Goal: Transaction & Acquisition: Purchase product/service

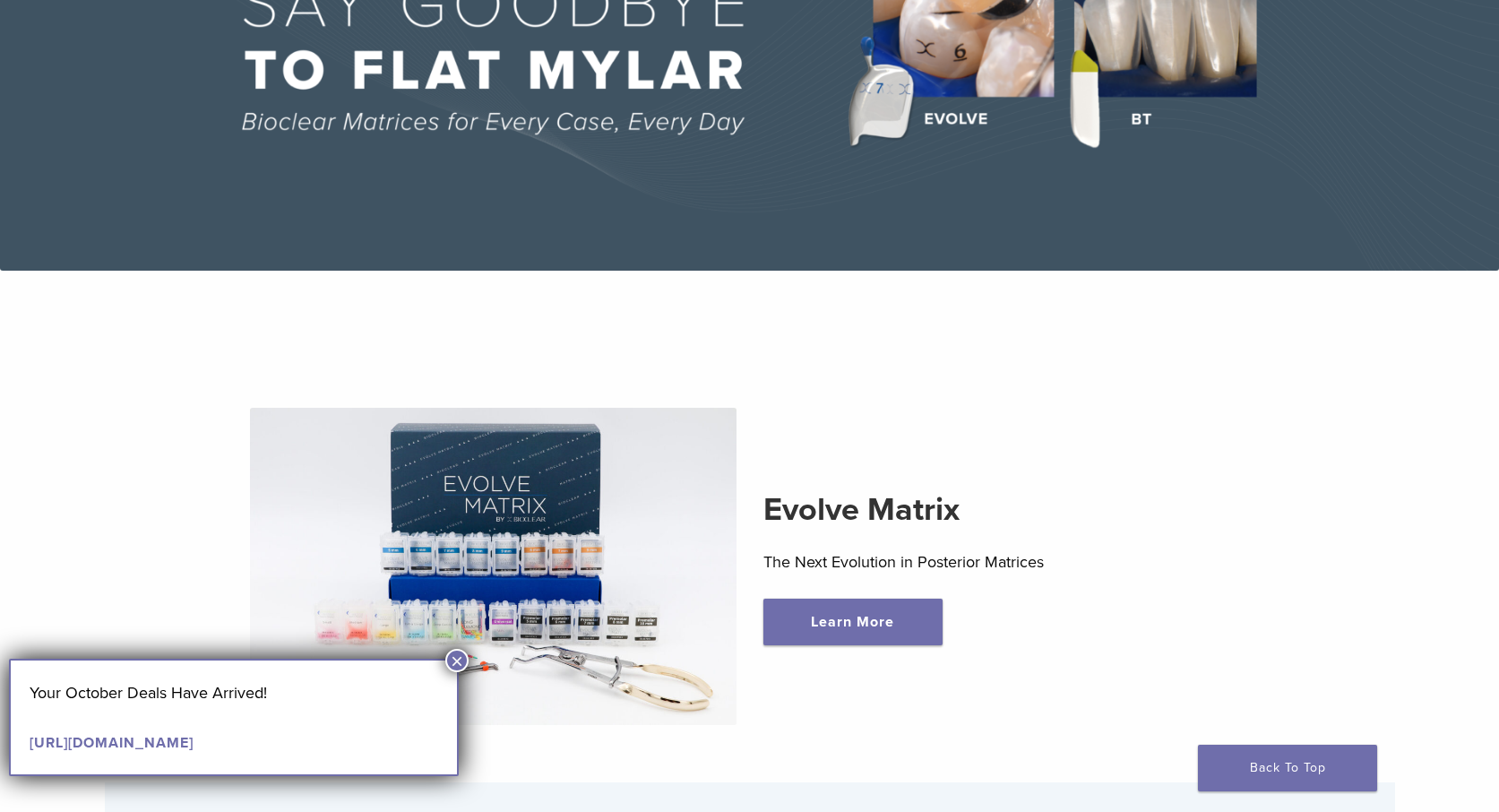
scroll to position [25, 0]
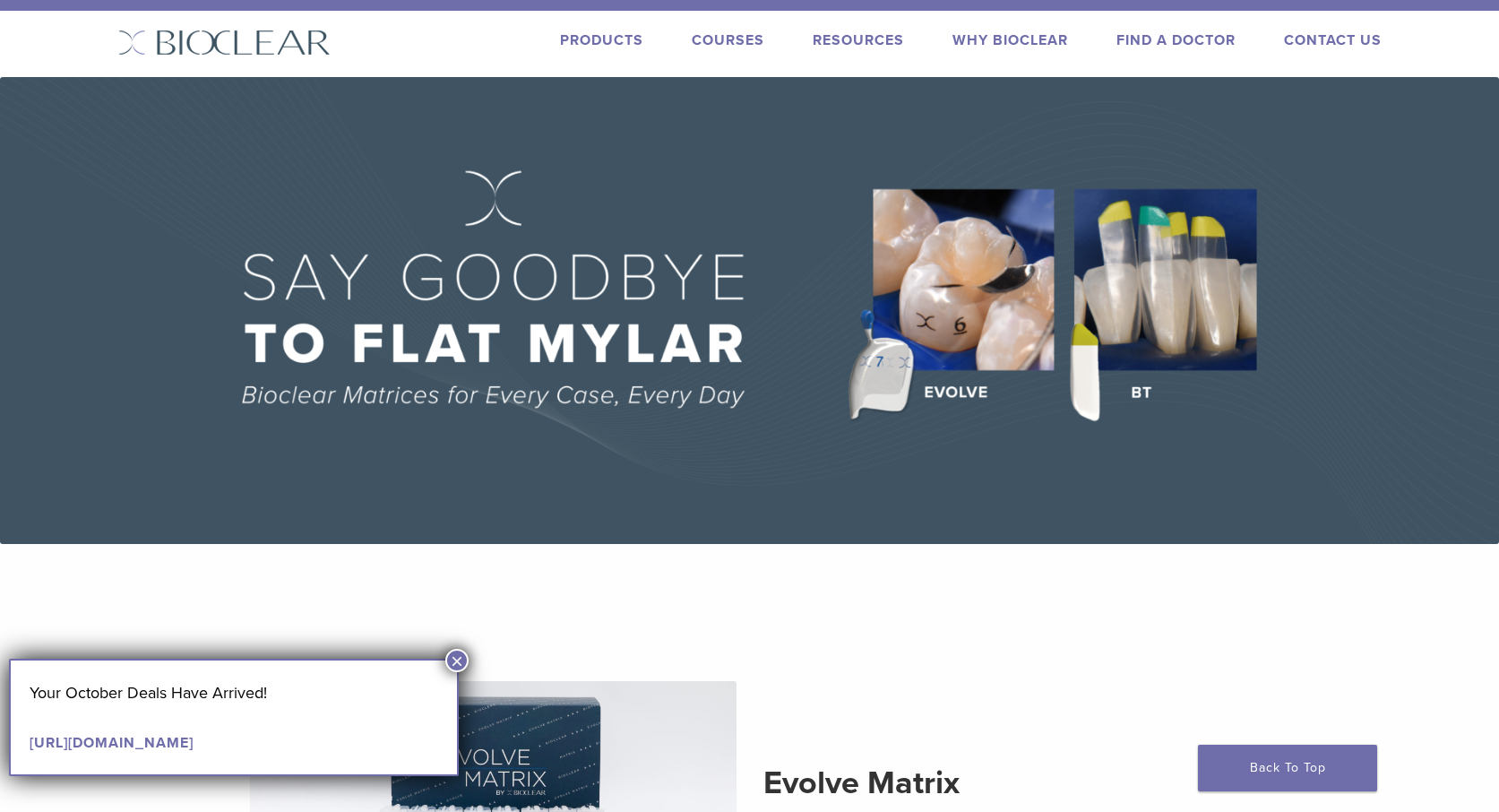
click at [611, 40] on link "Products" at bounding box center [601, 40] width 84 height 18
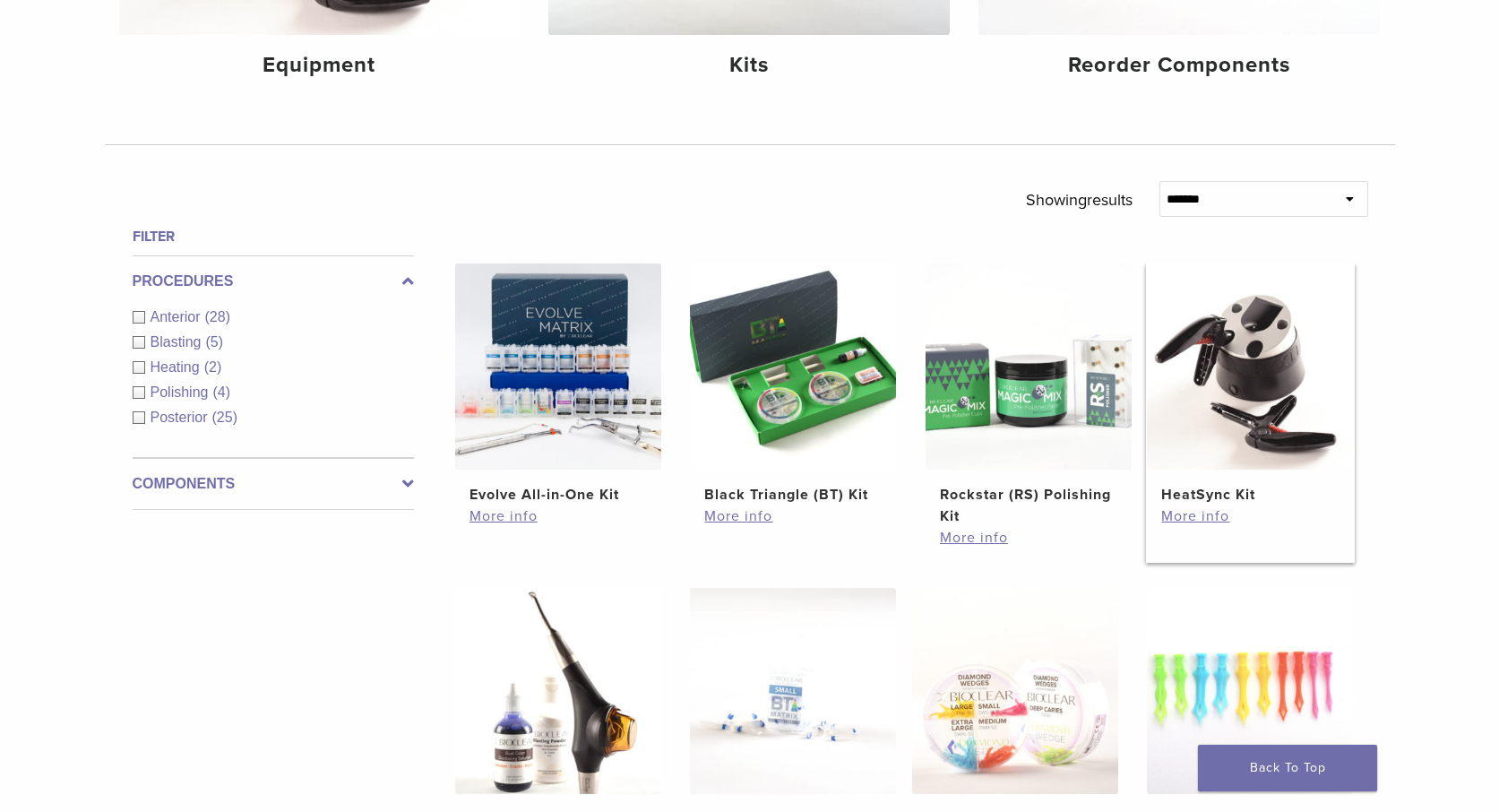
scroll to position [470, 0]
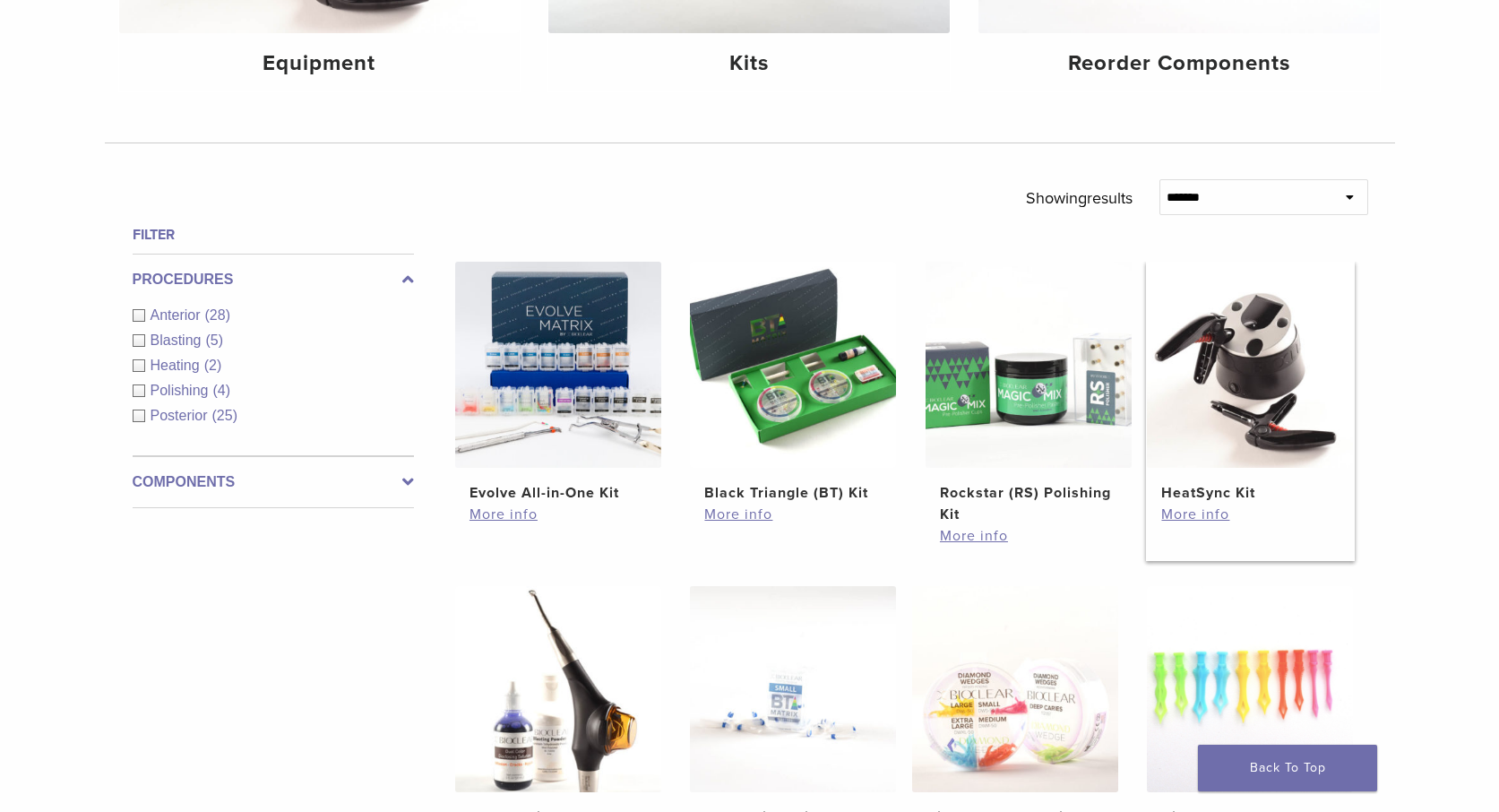
click at [1230, 408] on img at bounding box center [1250, 364] width 206 height 206
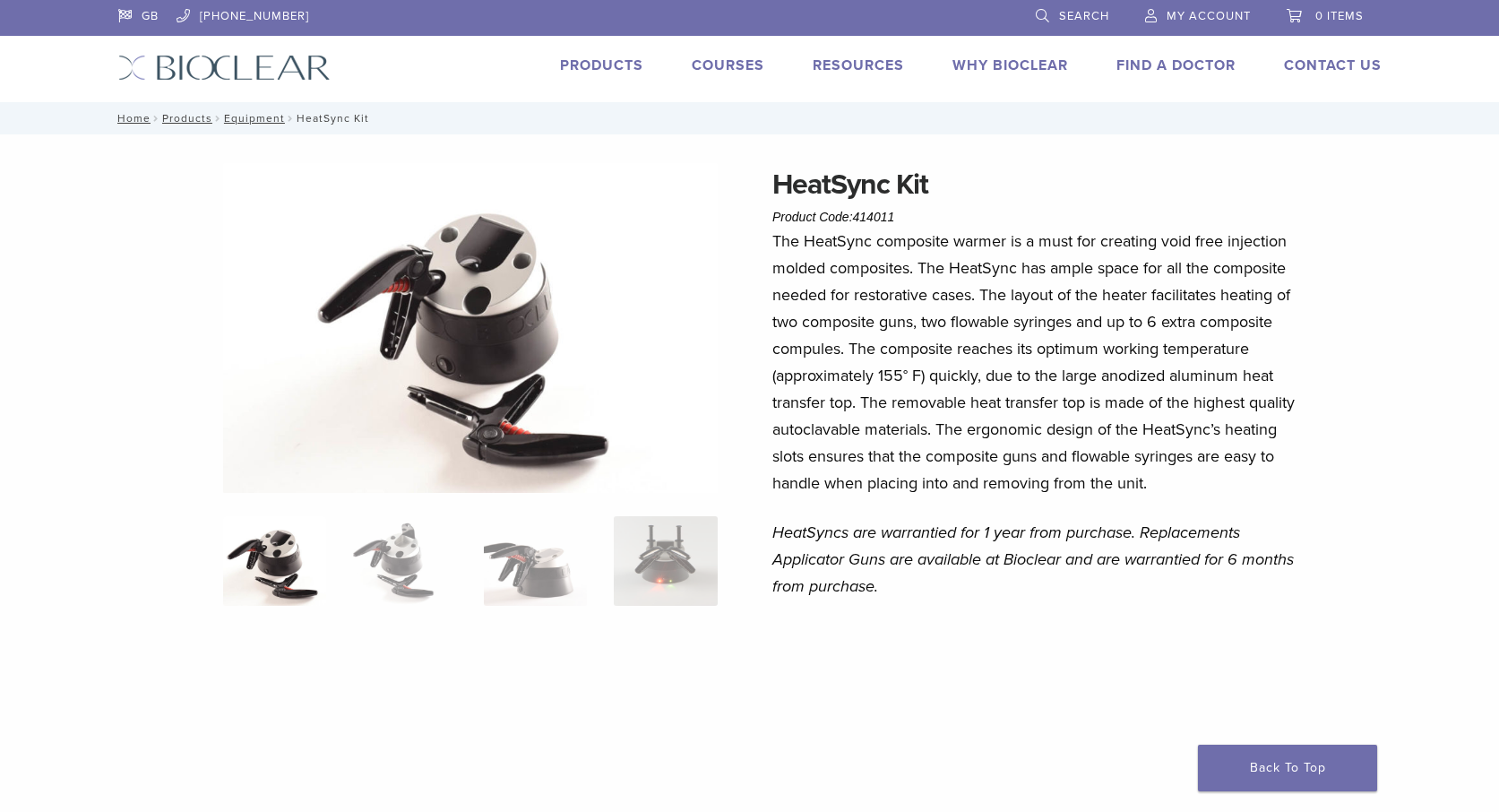
click at [218, 71] on img at bounding box center [225, 68] width 213 height 26
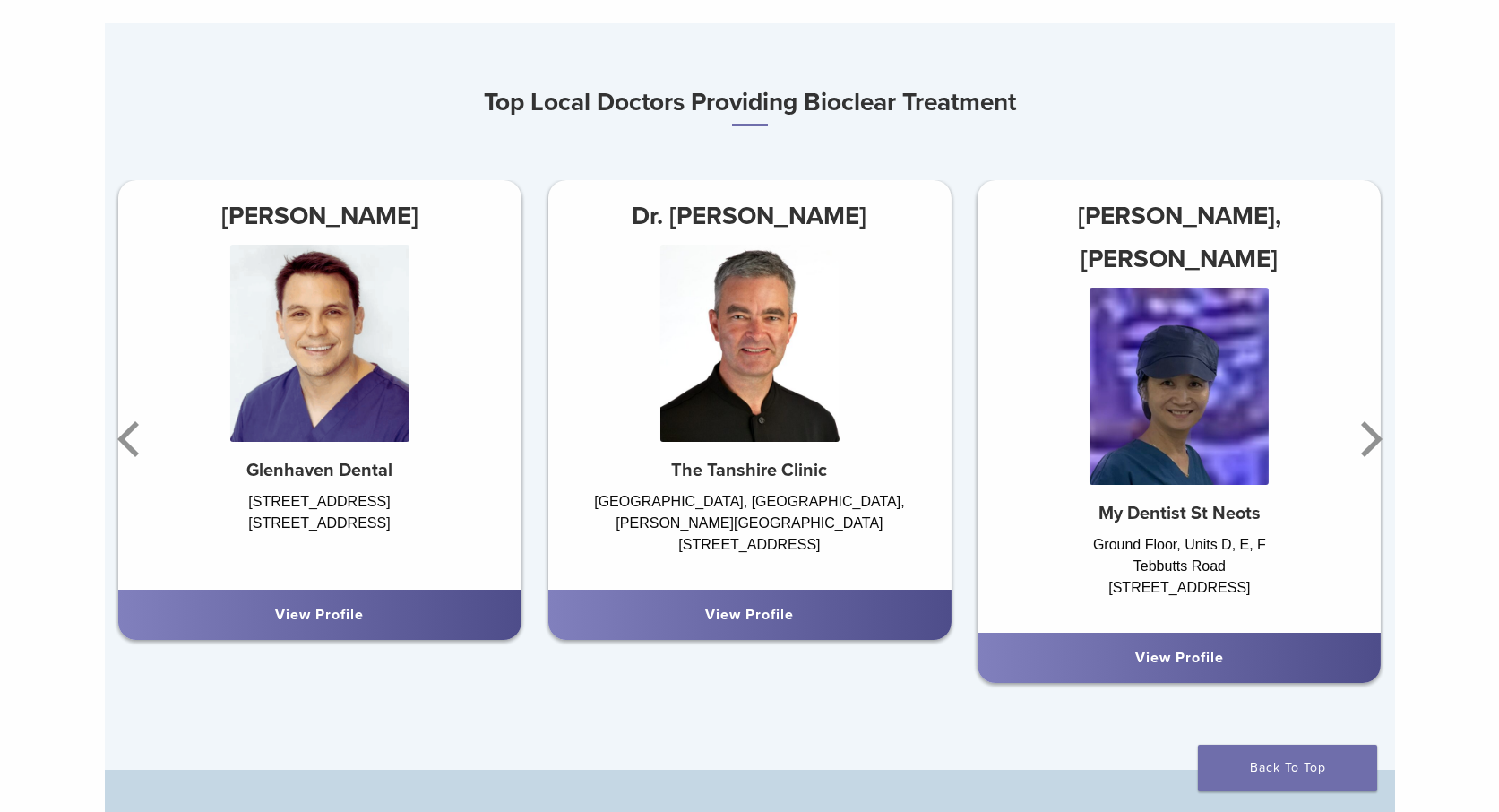
scroll to position [1061, 0]
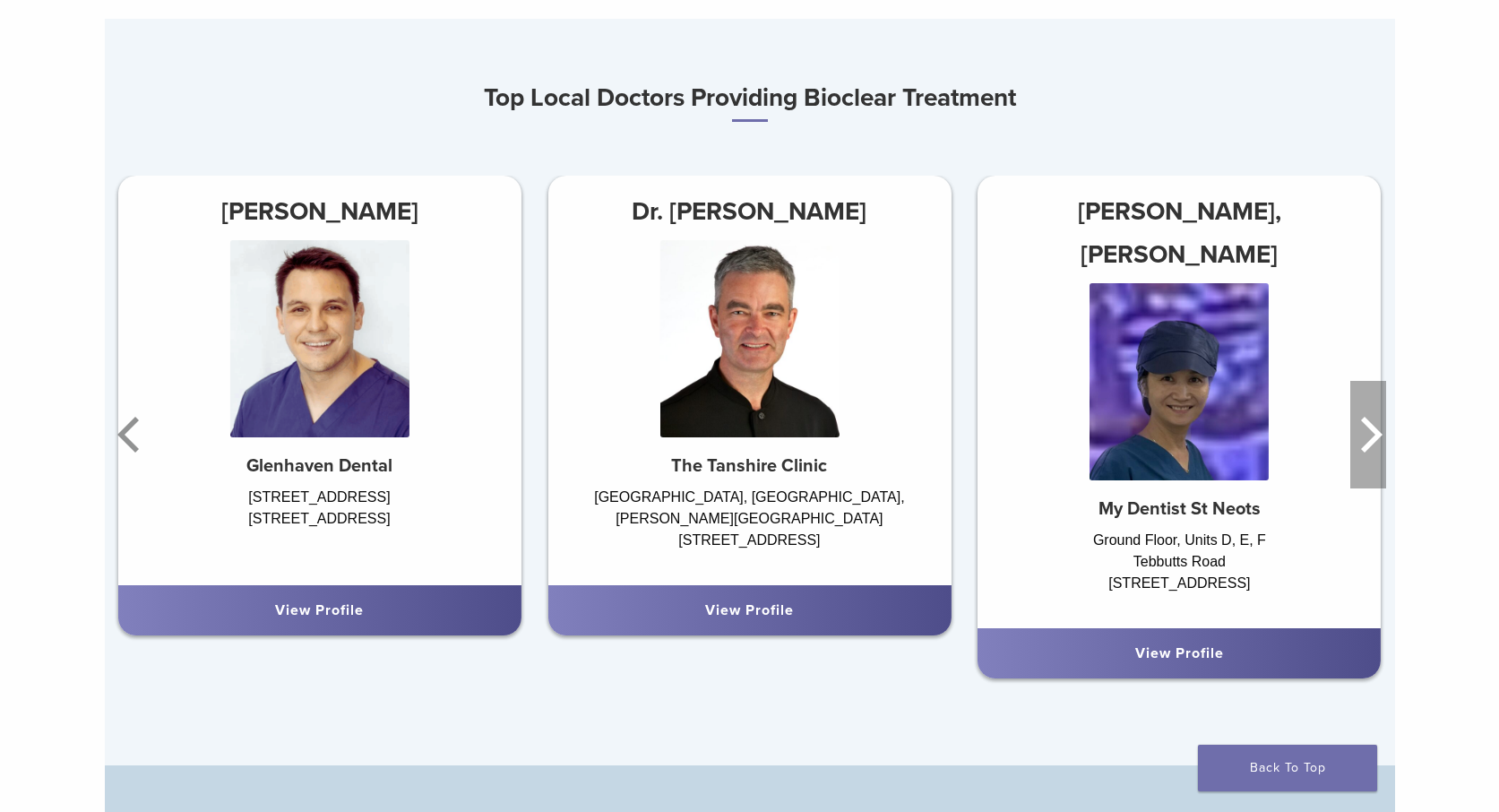
click at [1374, 430] on icon "Next" at bounding box center [1371, 435] width 22 height 36
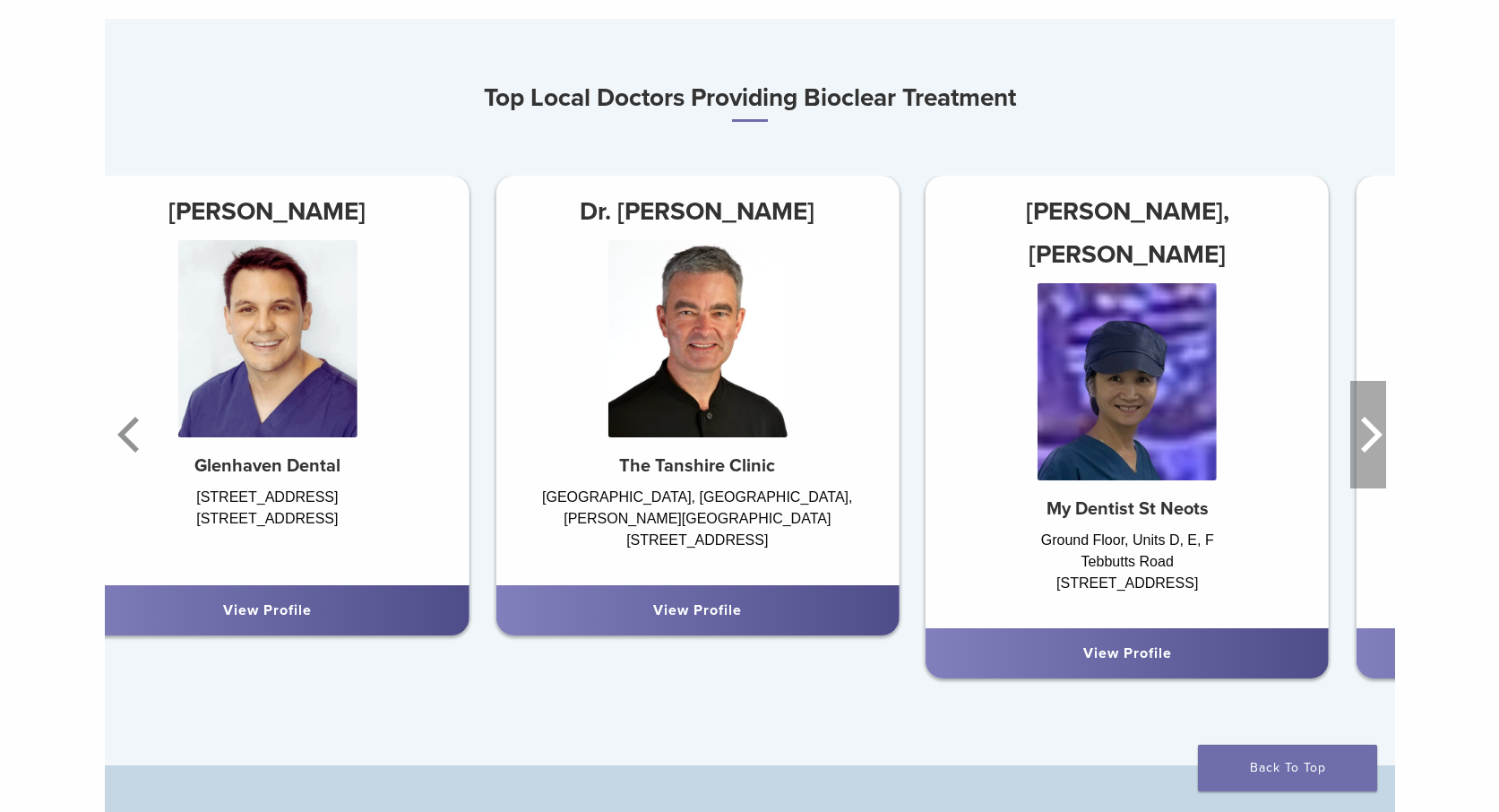
scroll to position [1060, 0]
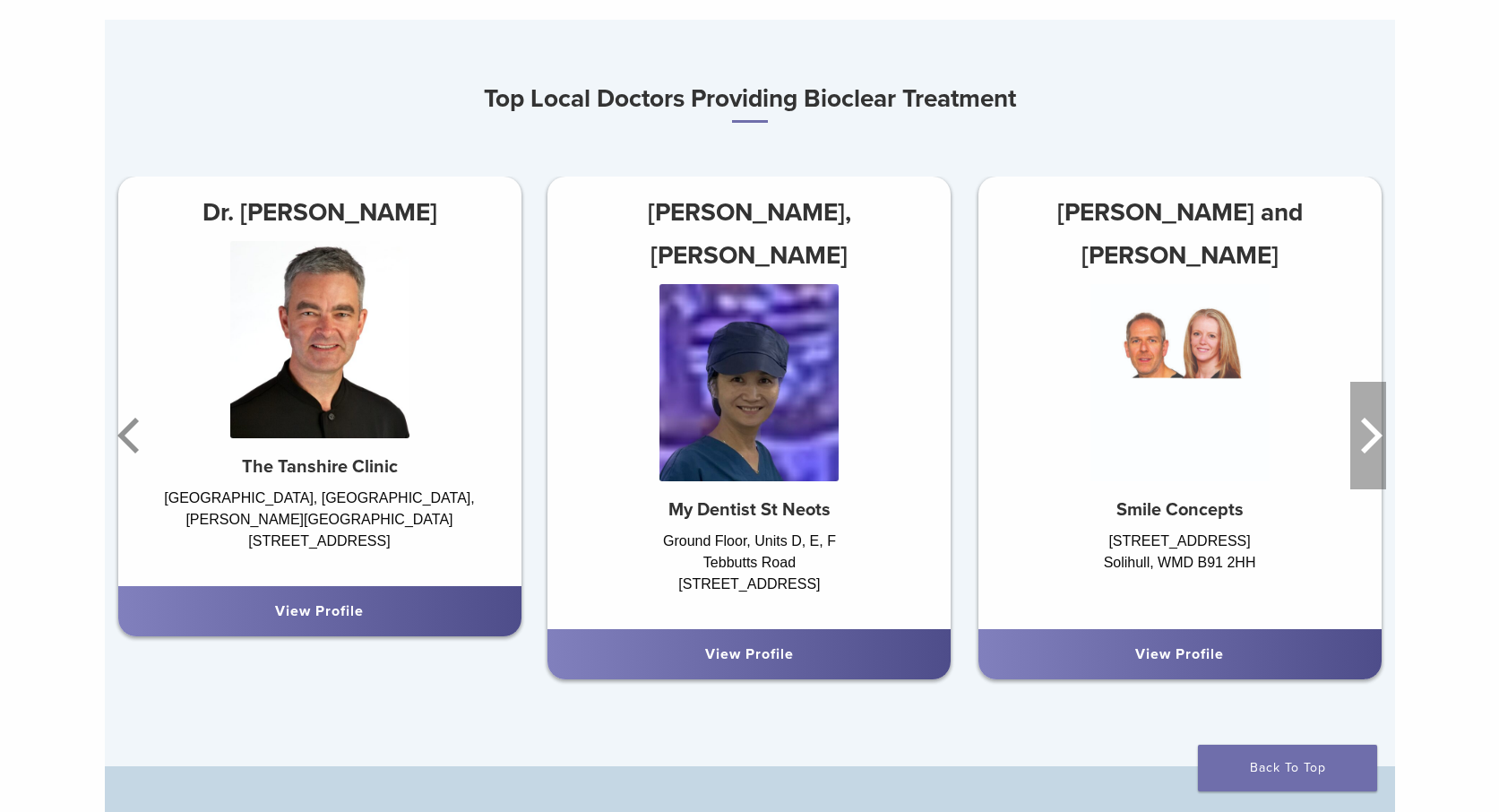
click at [1374, 430] on icon "Next" at bounding box center [1371, 436] width 22 height 36
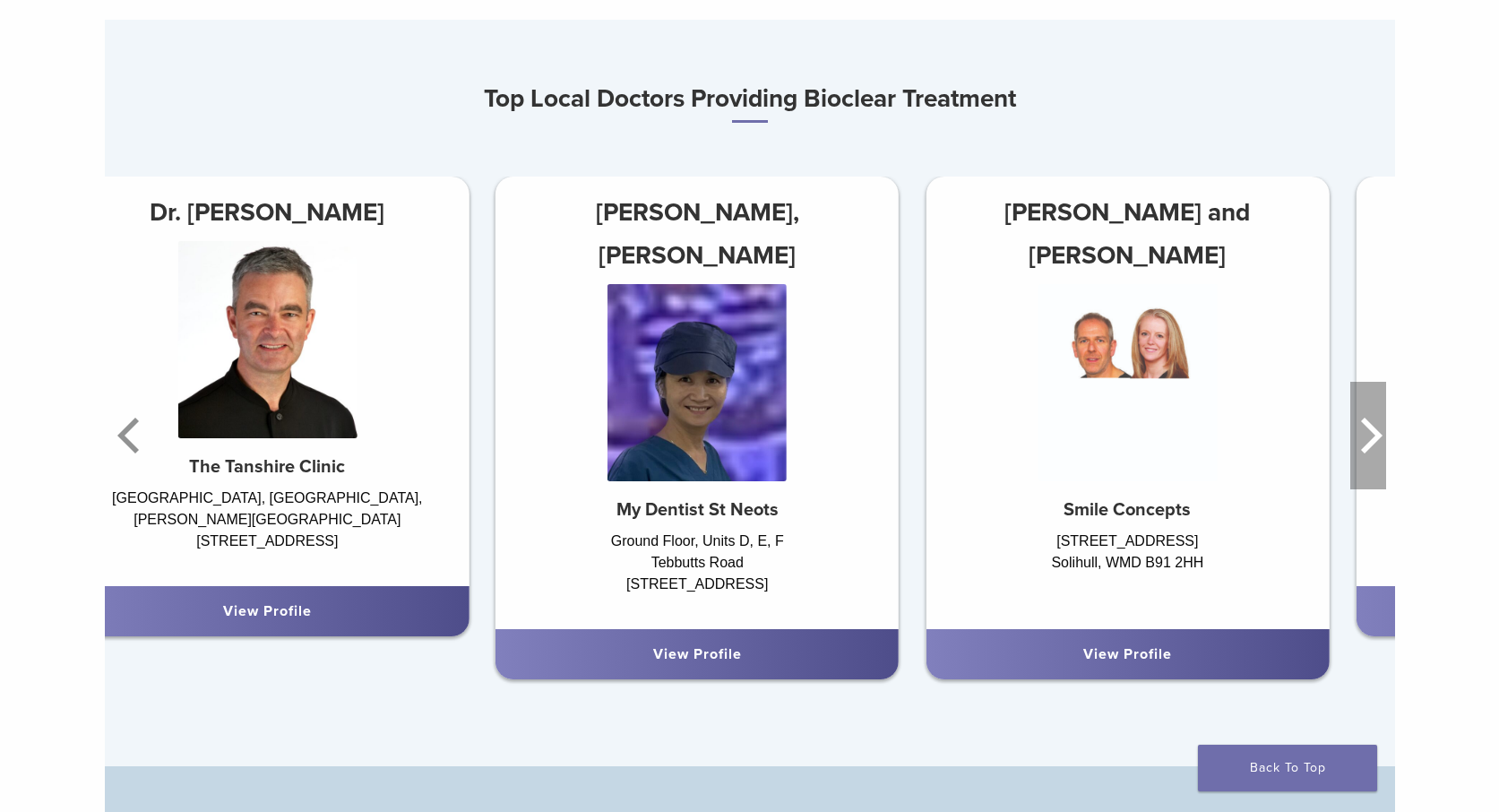
scroll to position [1058, 0]
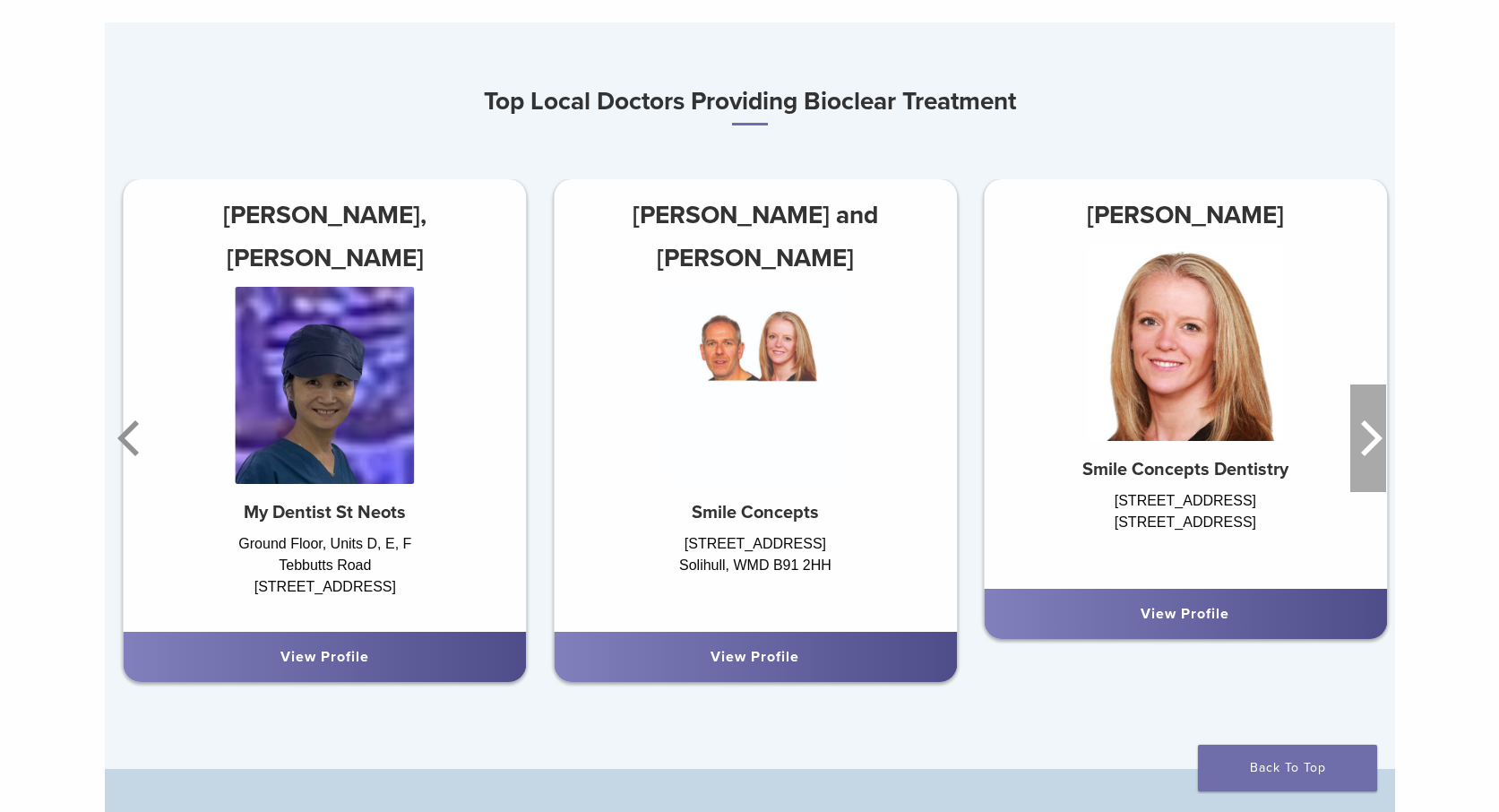
click at [1374, 430] on icon "Next" at bounding box center [1371, 438] width 22 height 36
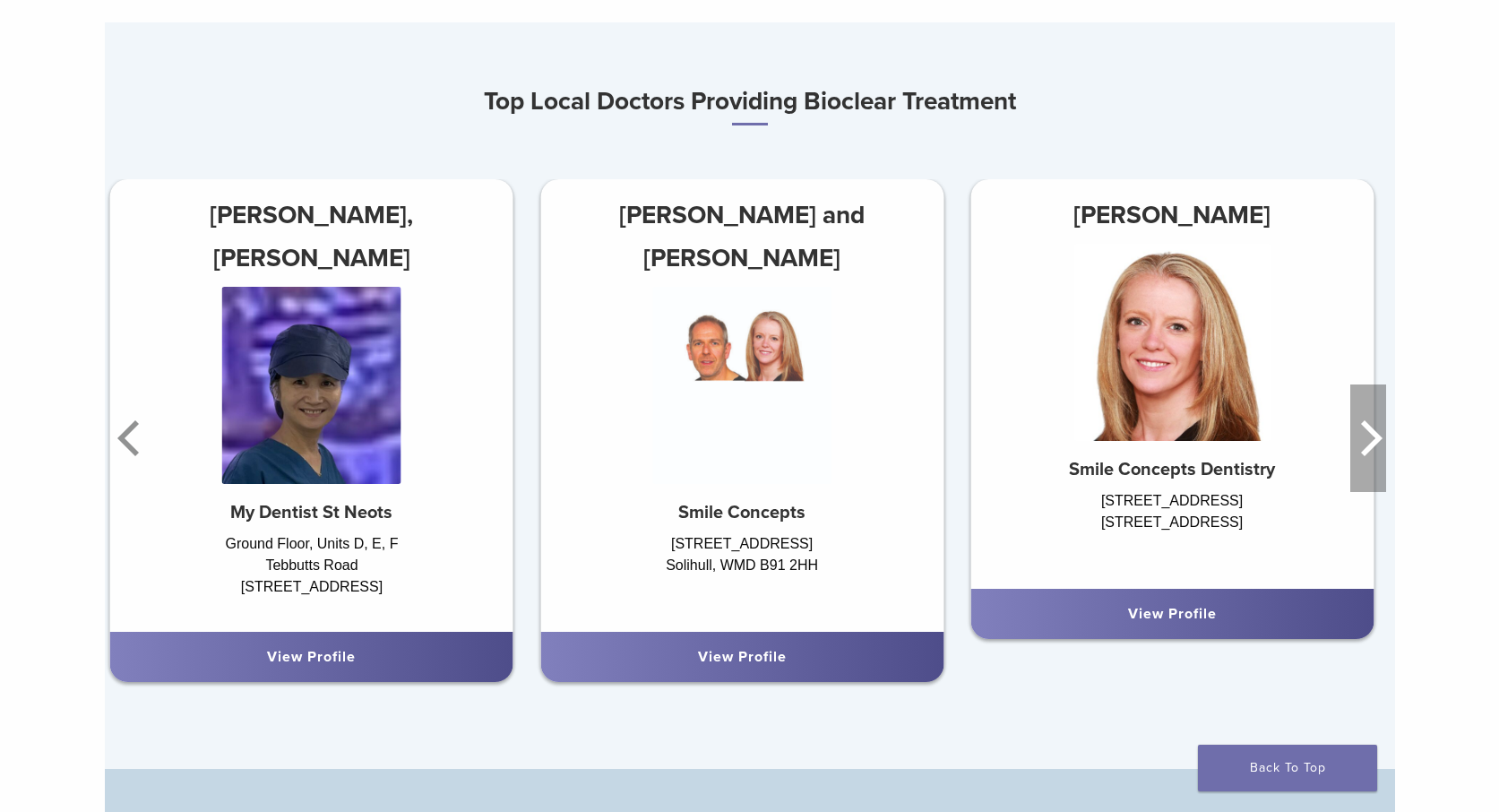
scroll to position [1057, 0]
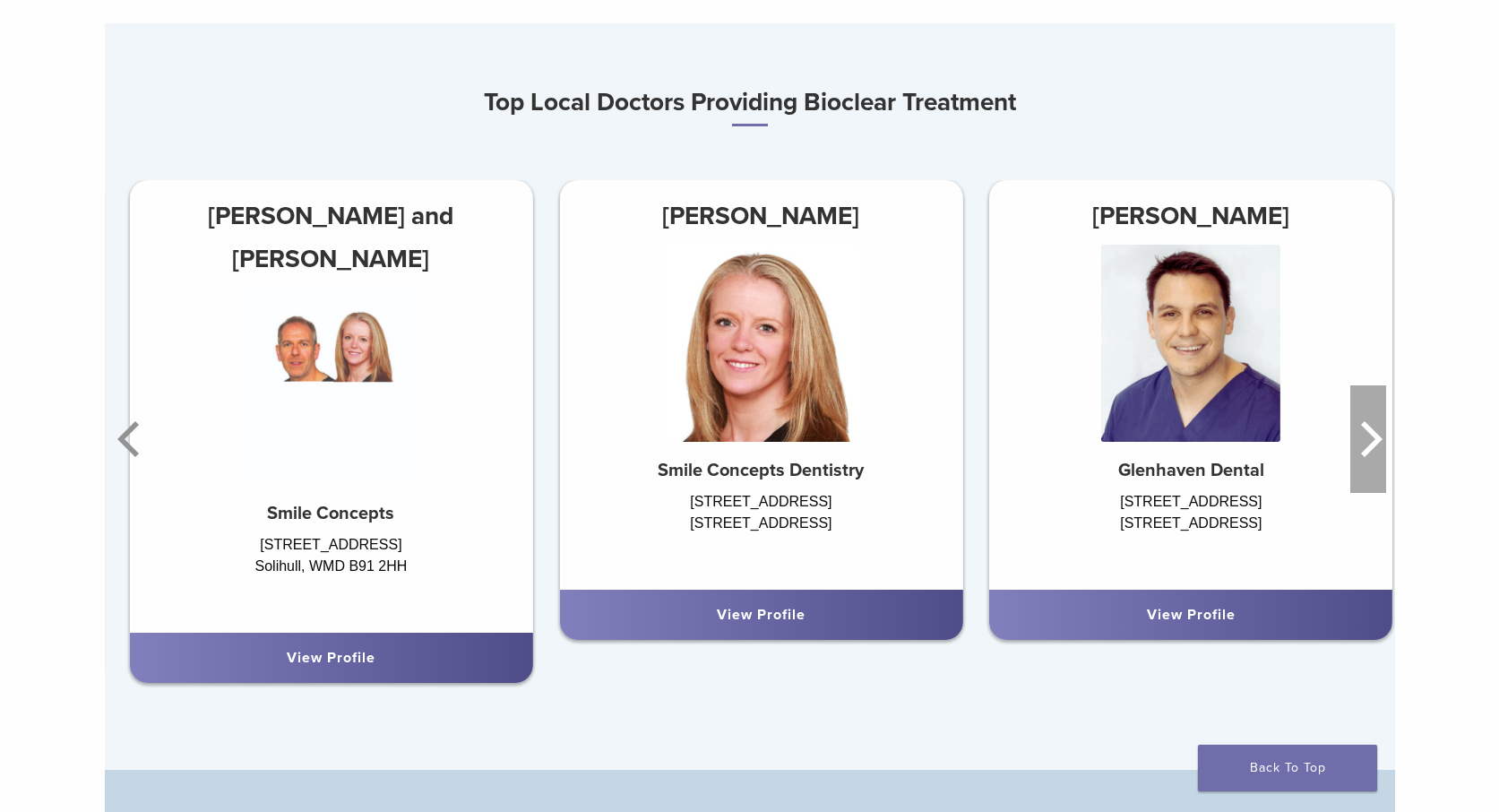
click at [1374, 430] on icon "Next" at bounding box center [1371, 438] width 22 height 36
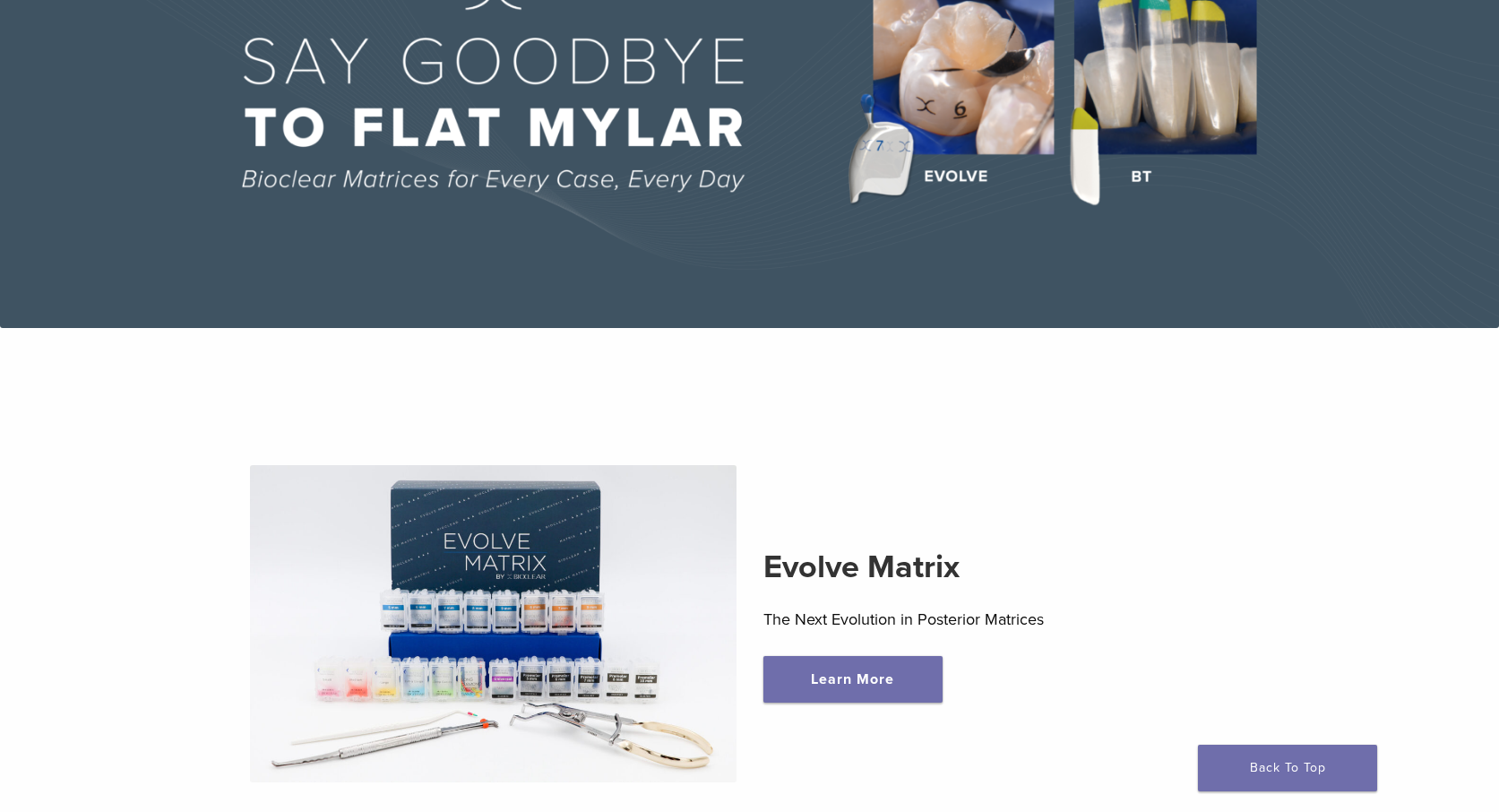
scroll to position [0, 0]
